Goal: Find contact information: Find contact information

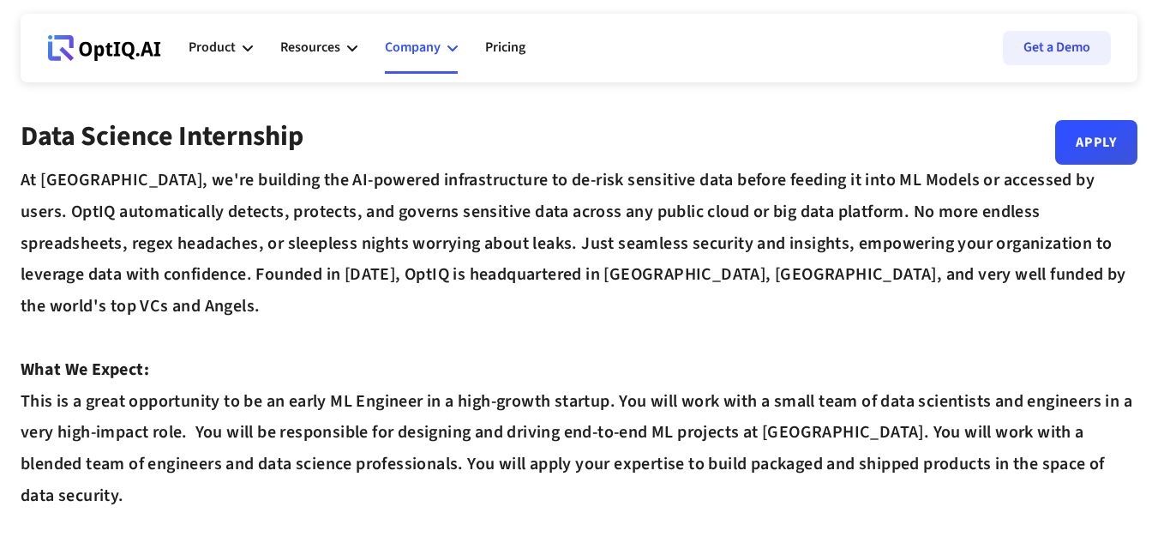
click at [456, 47] on icon at bounding box center [452, 48] width 10 height 6
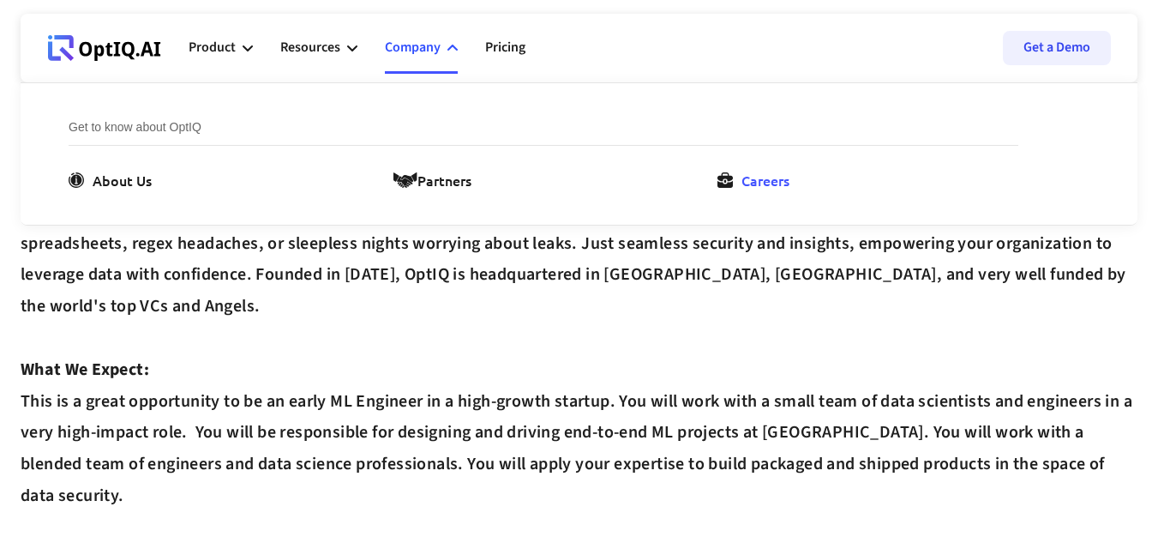
click at [730, 181] on icon at bounding box center [724, 179] width 15 height 15
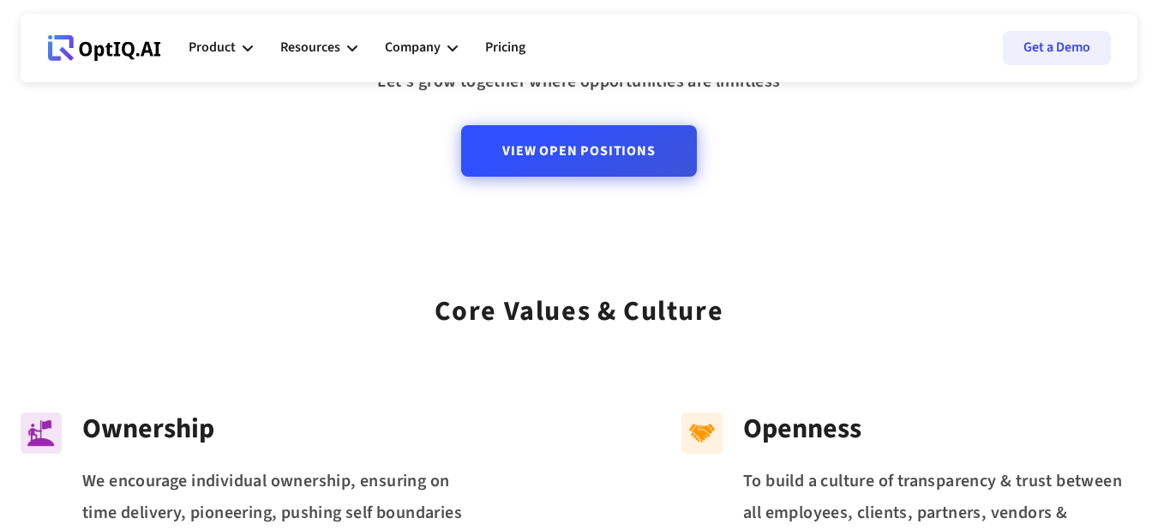
scroll to position [86, 0]
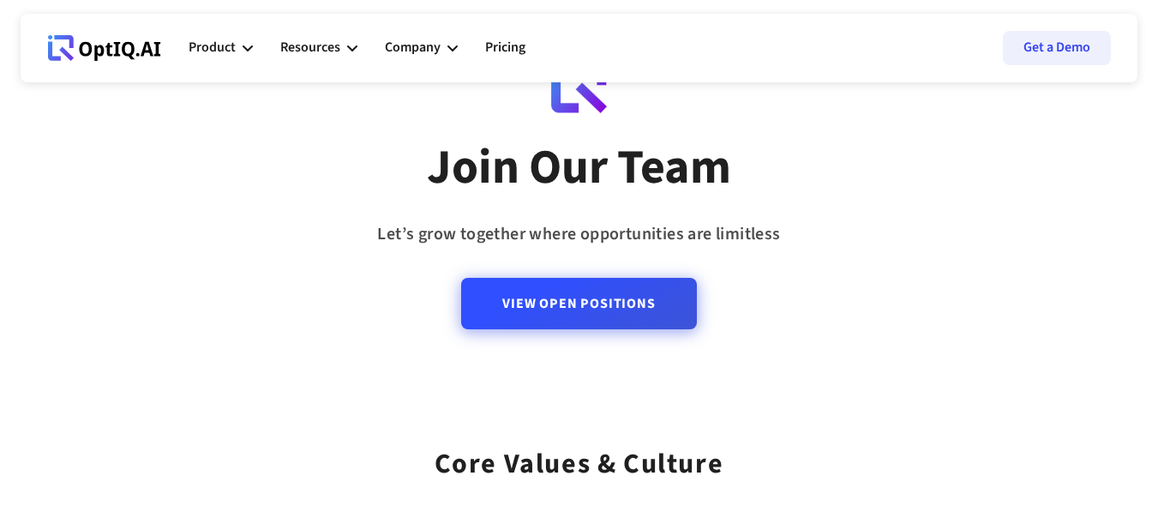
click at [666, 306] on link "View Open Positions" at bounding box center [578, 303] width 235 height 51
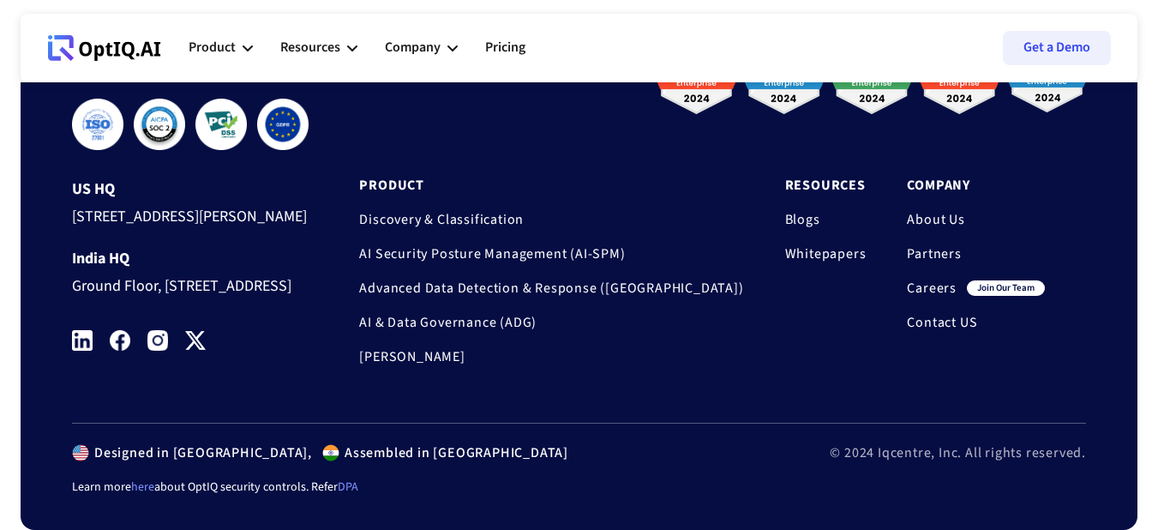
scroll to position [2571, 0]
click at [928, 320] on link "Contact US" at bounding box center [976, 322] width 138 height 17
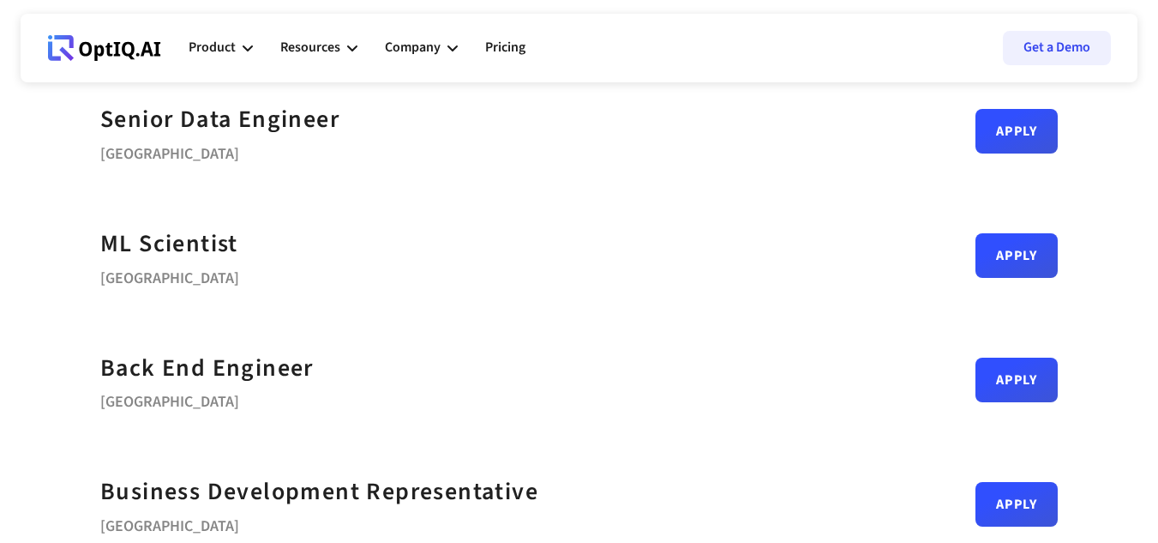
scroll to position [257, 0]
drag, startPoint x: 215, startPoint y: 248, endPoint x: 20, endPoint y: 321, distance: 208.9
click at [20, 321] on div "Job Openings DevOps Lead/Staff Bengaluru Apply Senior Data Engineer Bengaluru A…" at bounding box center [579, 462] width 1158 height 1198
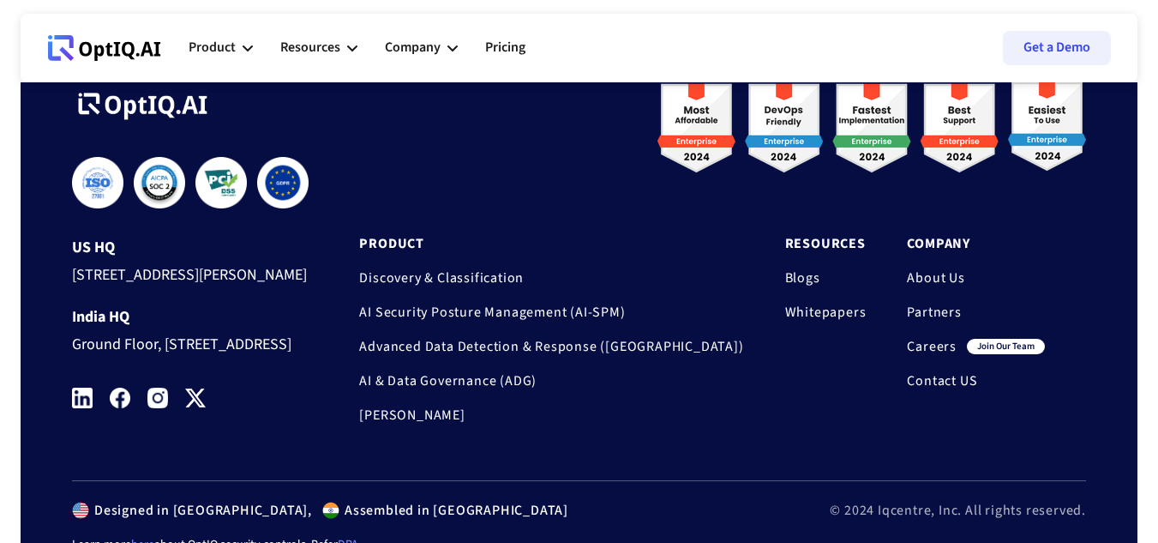
scroll to position [1714, 0]
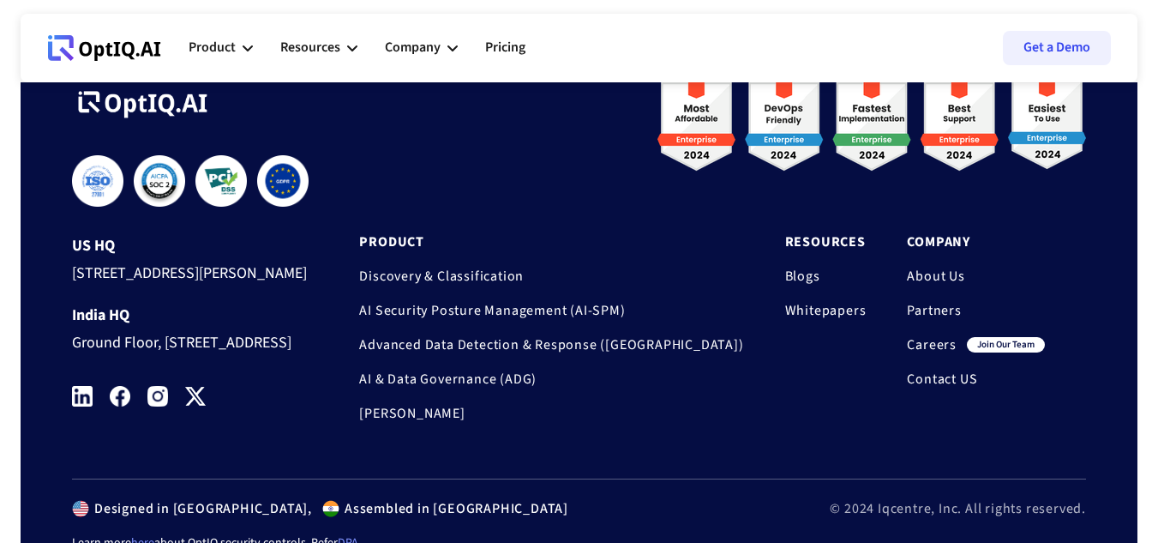
click at [975, 380] on link "Contact US" at bounding box center [976, 378] width 138 height 17
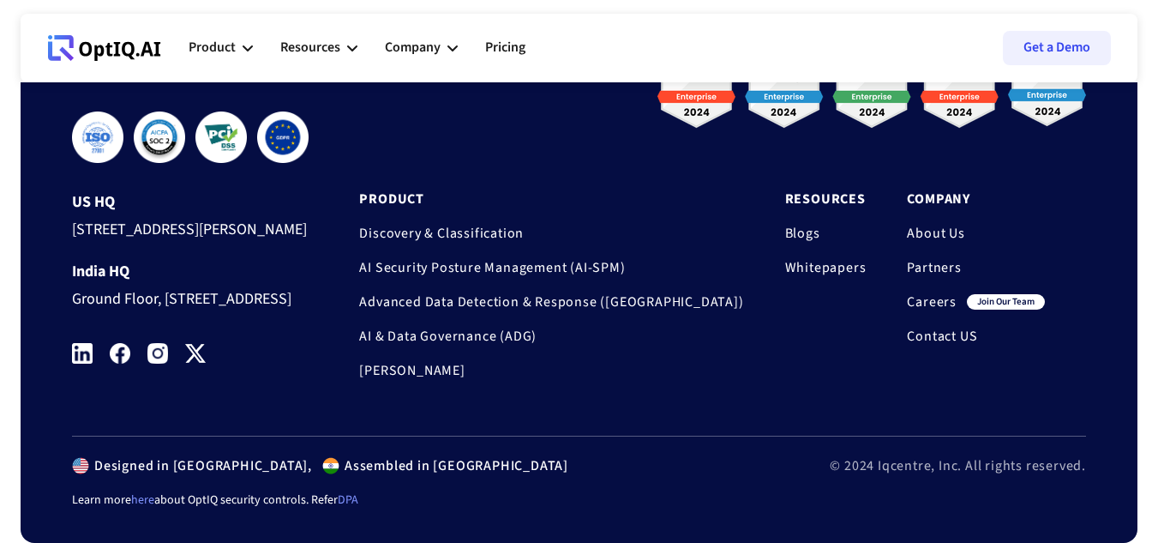
scroll to position [1114, 0]
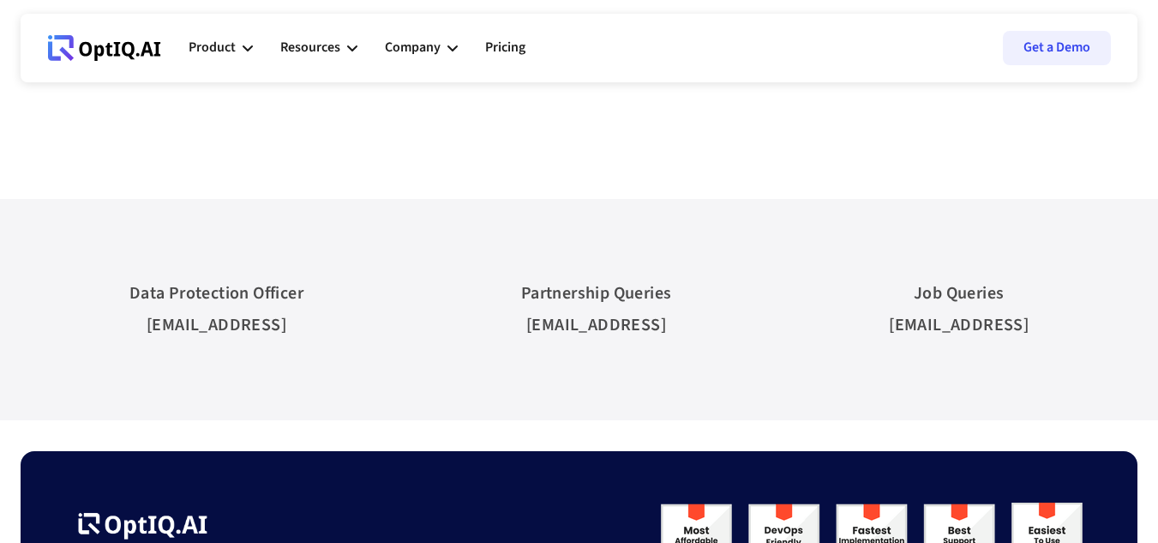
scroll to position [686, 0]
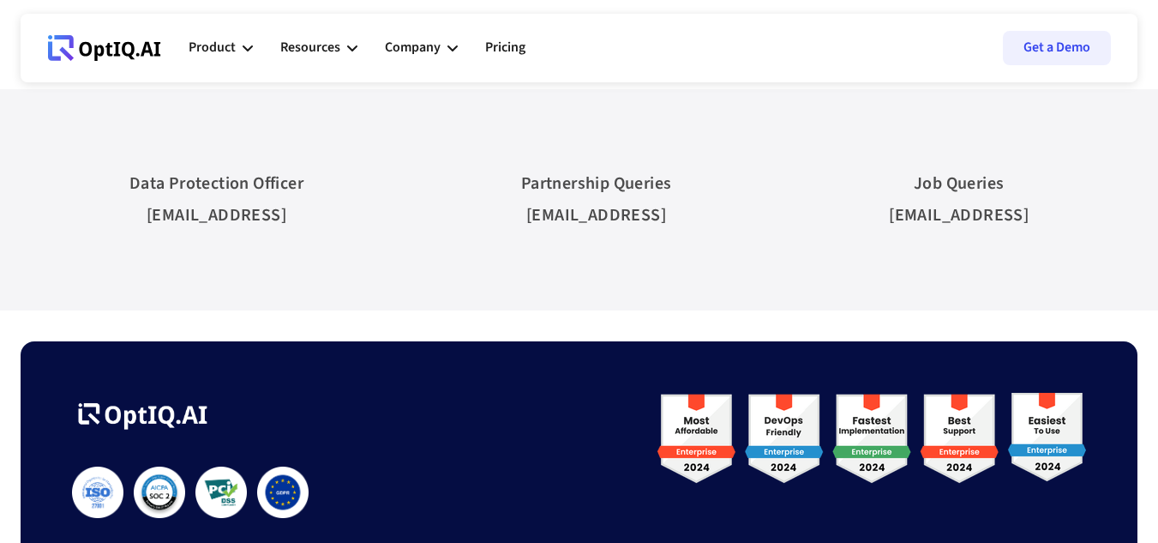
click at [955, 213] on div "[EMAIL_ADDRESS]" at bounding box center [959, 216] width 140 height 32
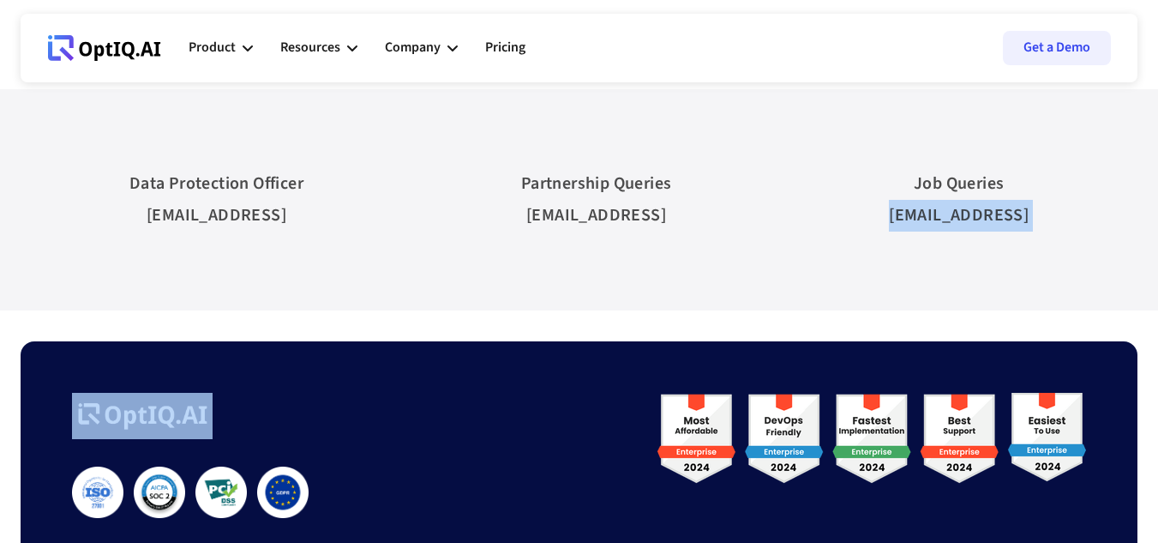
click at [955, 213] on div "[EMAIL_ADDRESS]" at bounding box center [959, 216] width 140 height 32
copy body "[EMAIL_ADDRESS] The Modern DevSecOps Platform For Fast Growing Businesses Get P…"
